Goal: Find specific page/section: Find specific page/section

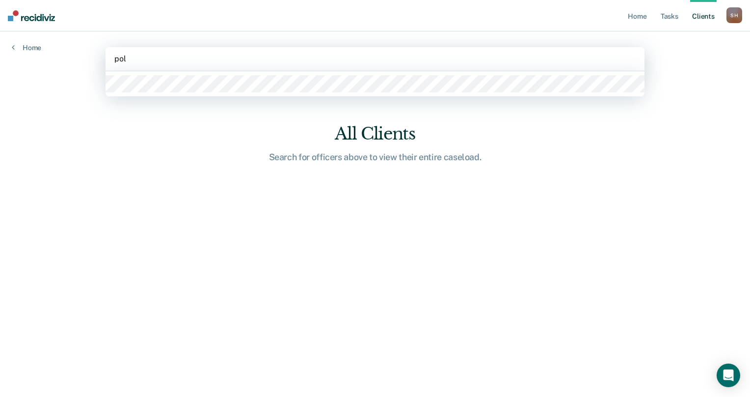
type input "polk"
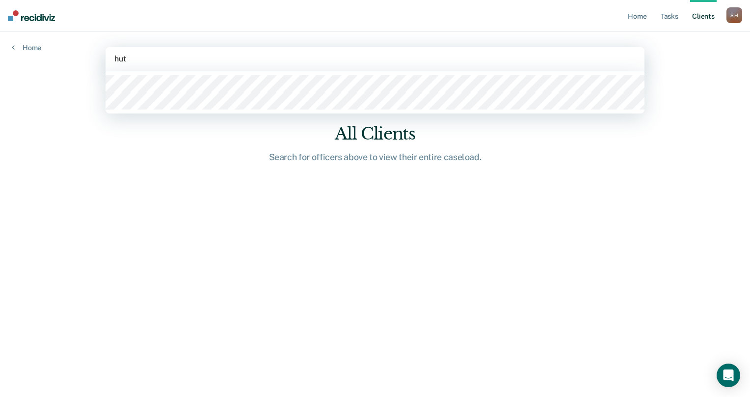
type input "hutc"
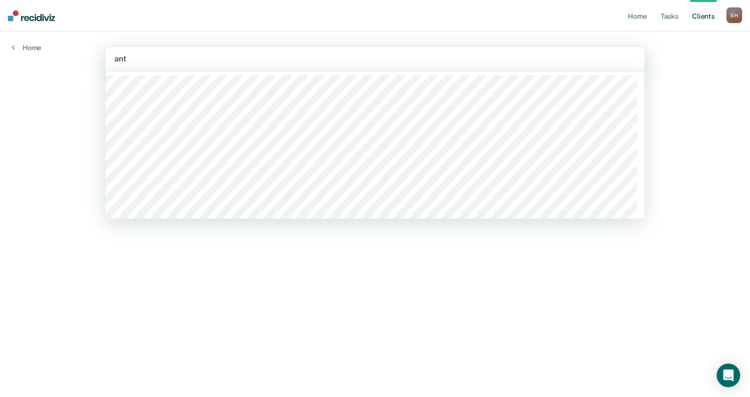
type input "anto"
click at [165, 59] on div at bounding box center [374, 58] width 521 height 11
